Goal: Information Seeking & Learning: Check status

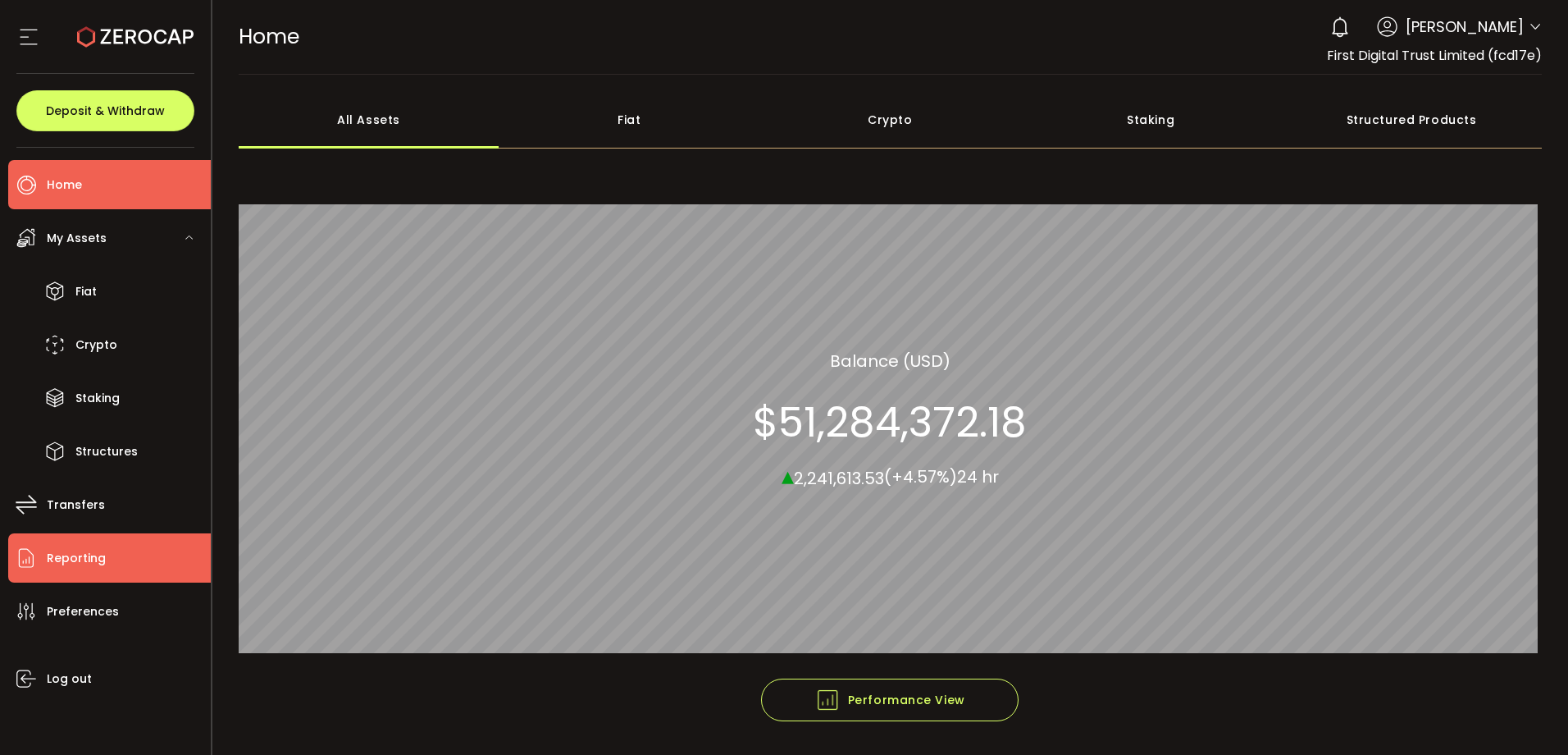
click at [117, 575] on li "Reporting" at bounding box center [110, 557] width 203 height 49
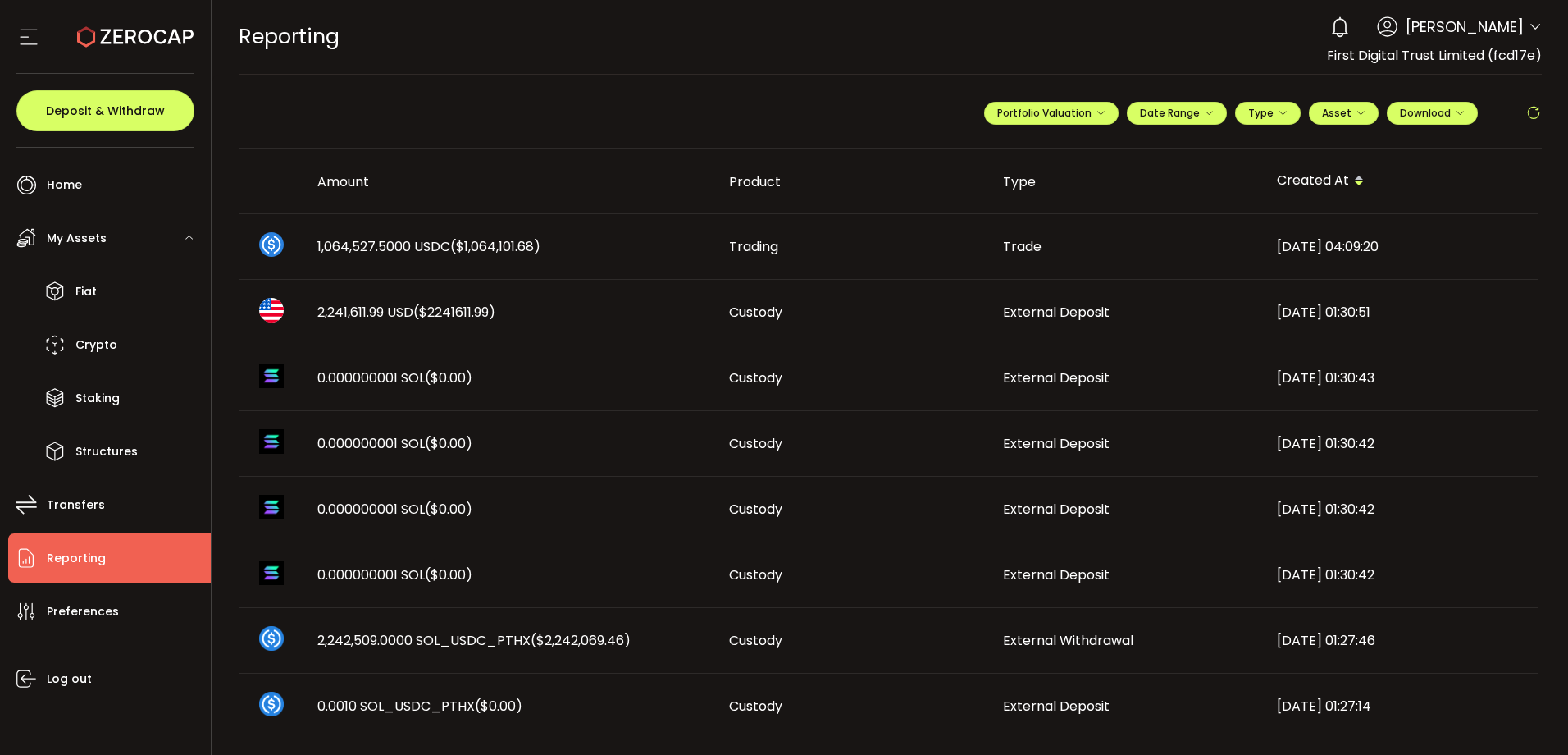
click at [1528, 111] on icon at bounding box center [1533, 113] width 17 height 17
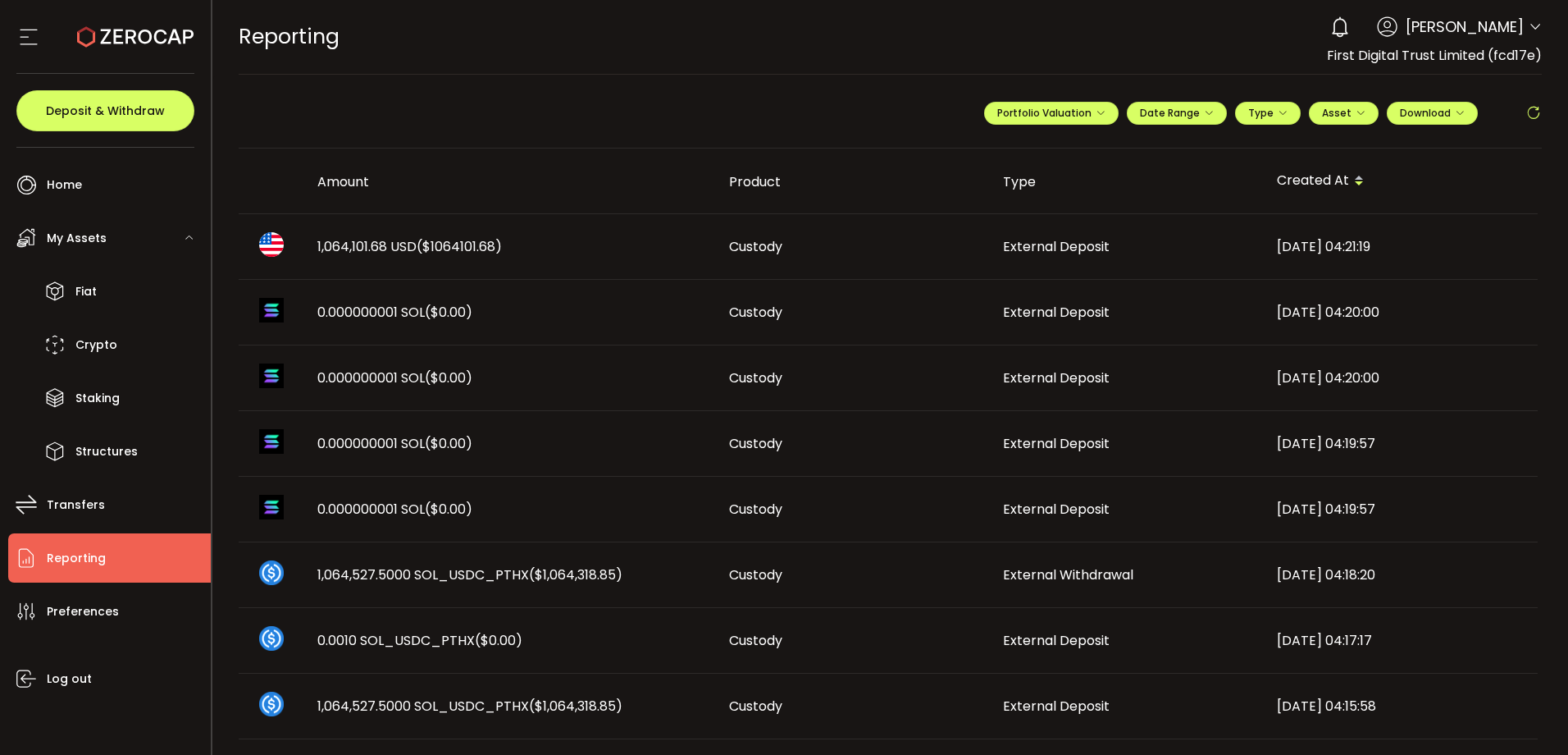
click at [626, 249] on div "1,064,101.68 USD ($1064101.68)" at bounding box center [509, 246] width 411 height 19
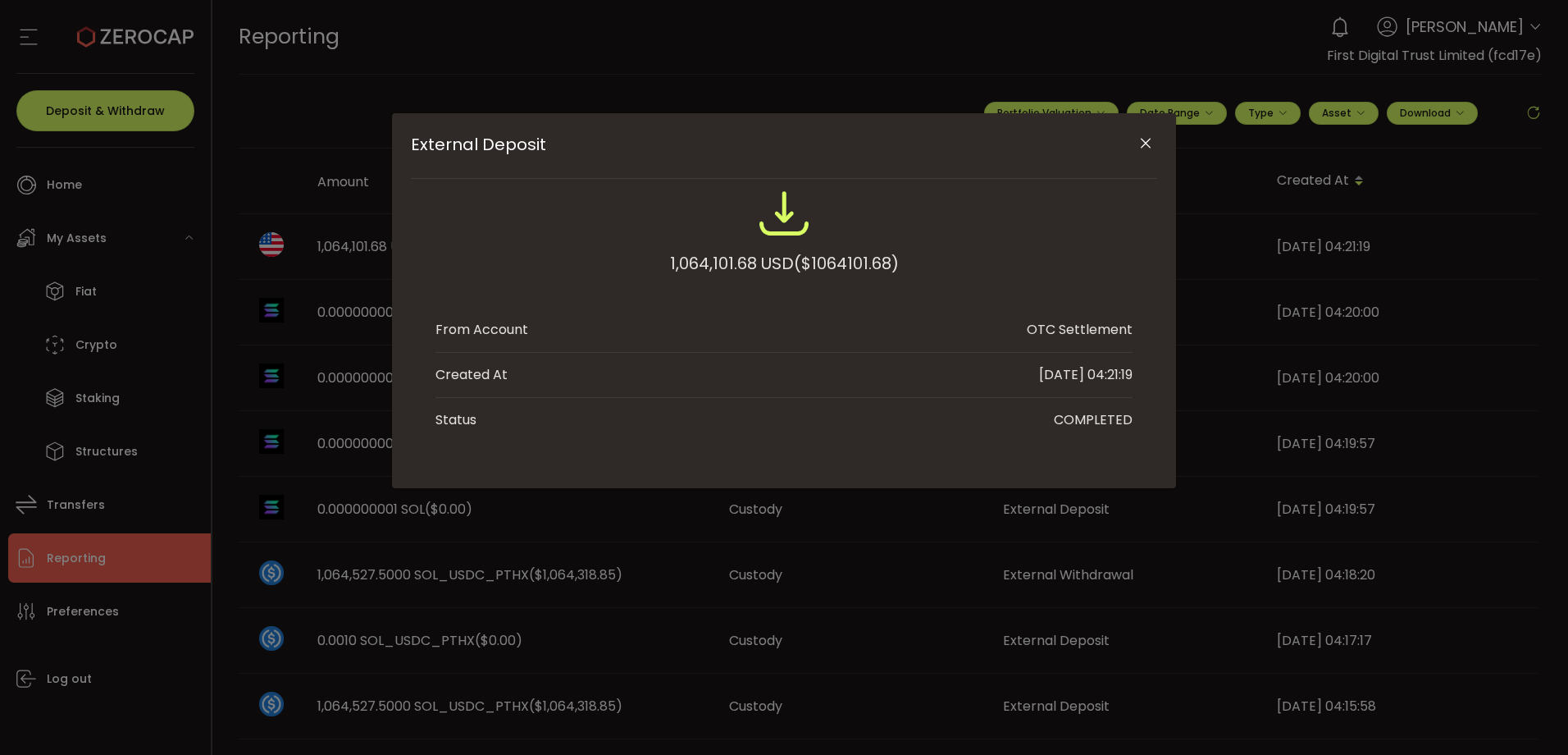
click at [863, 260] on span "($1064101.68)" at bounding box center [846, 264] width 105 height 30
copy span "1064101.68"
